Goal: Complete application form

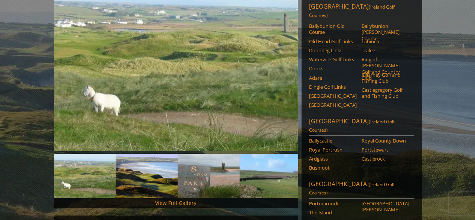
scroll to position [113, 0]
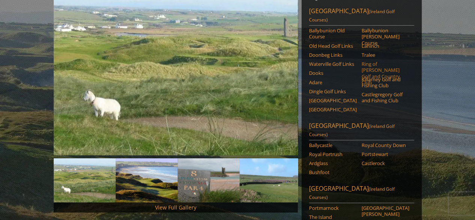
click at [388, 61] on link "Ring of [PERSON_NAME] Golf and Country Club" at bounding box center [386, 73] width 48 height 24
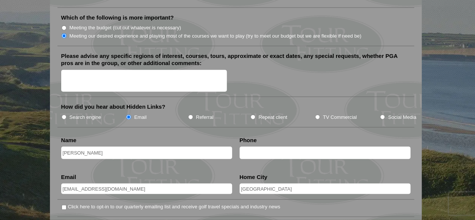
scroll to position [939, 0]
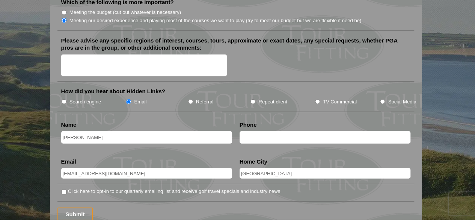
click at [264, 131] on input "text" at bounding box center [325, 137] width 171 height 12
type input "6132196952"
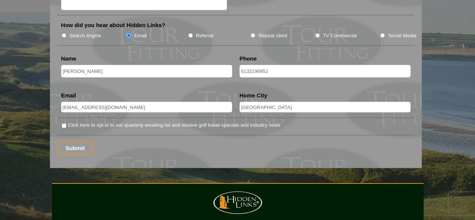
scroll to position [1051, 0]
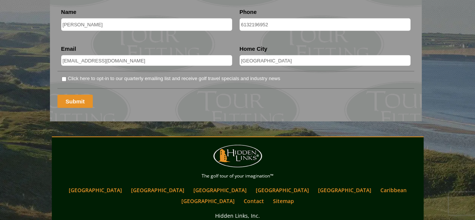
click at [76, 95] on input "Submit" at bounding box center [75, 101] width 36 height 13
